Goal: Find specific page/section

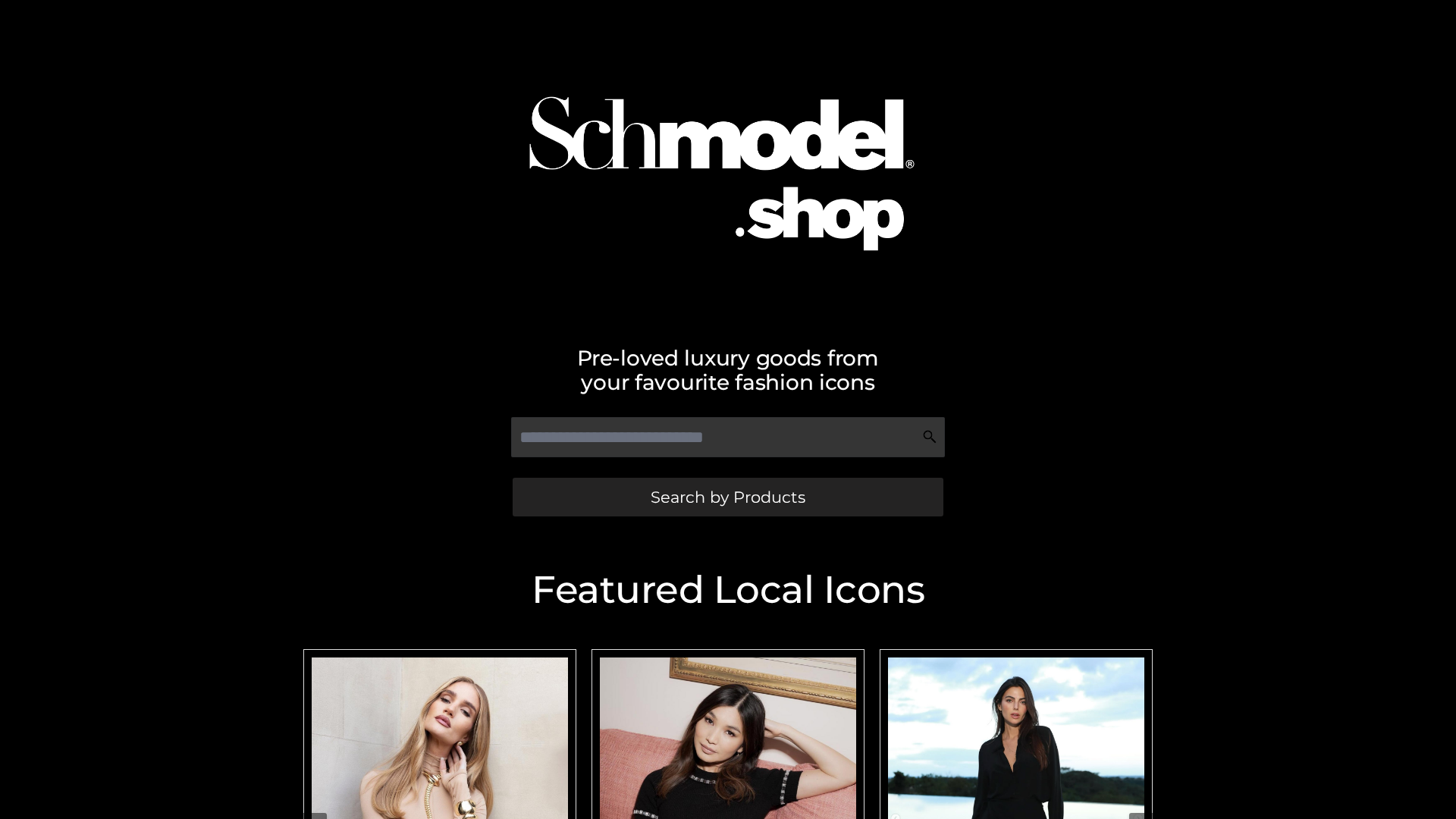
click at [728, 497] on span "Search by Products" at bounding box center [728, 497] width 155 height 16
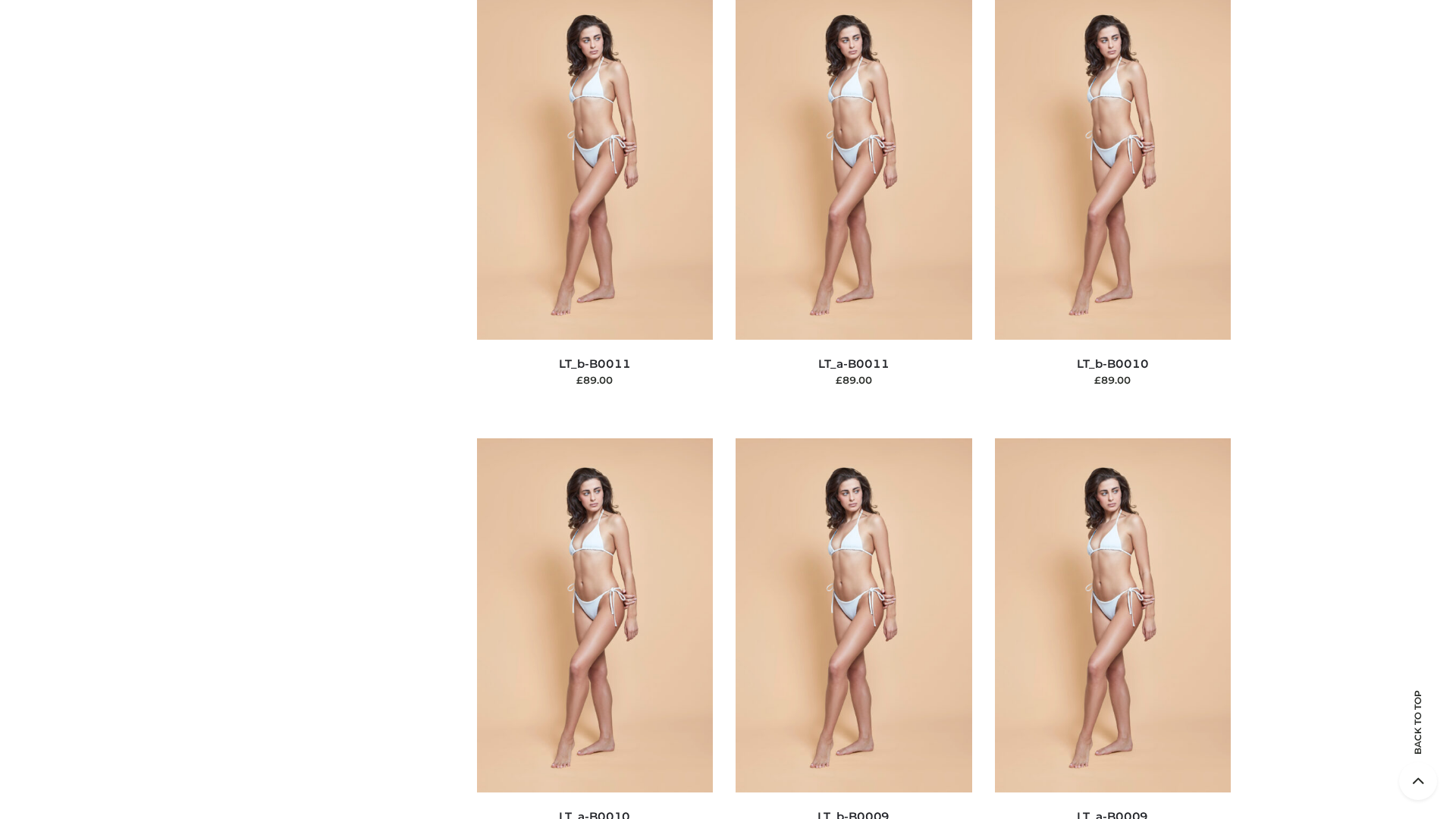
scroll to position [6813, 0]
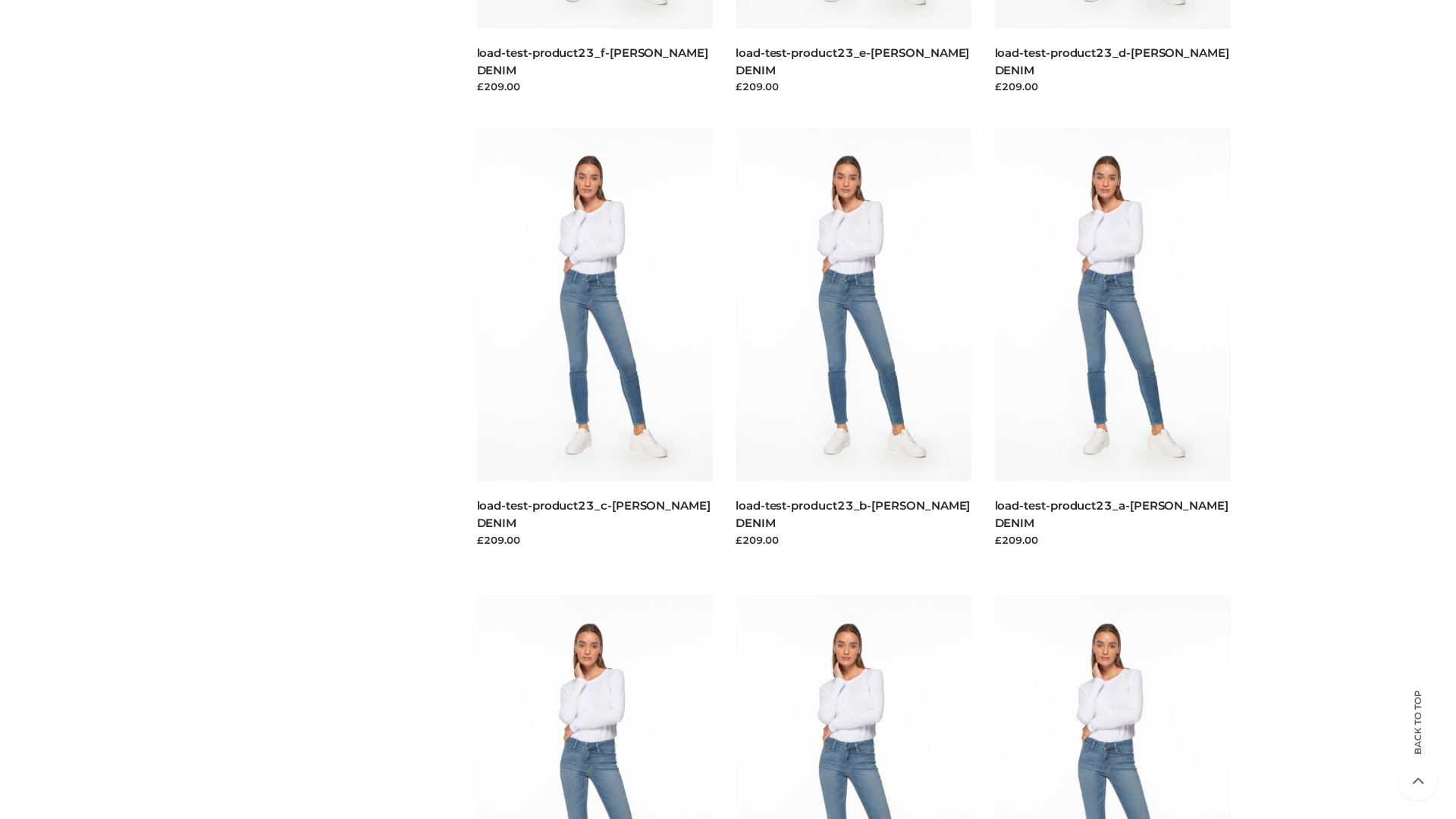
scroll to position [1330, 0]
